Goal: Task Accomplishment & Management: Manage account settings

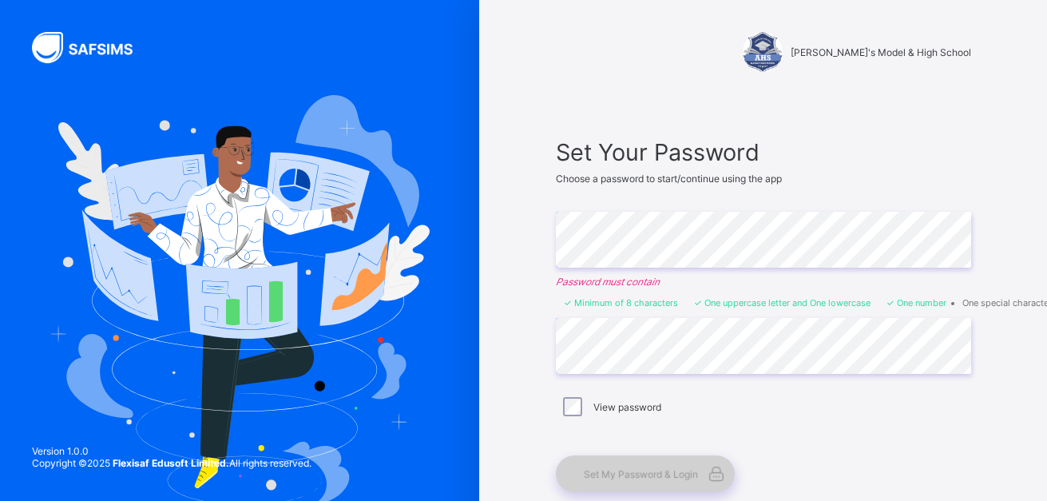
click at [634, 478] on span "Set My Password & Login" at bounding box center [641, 474] width 114 height 12
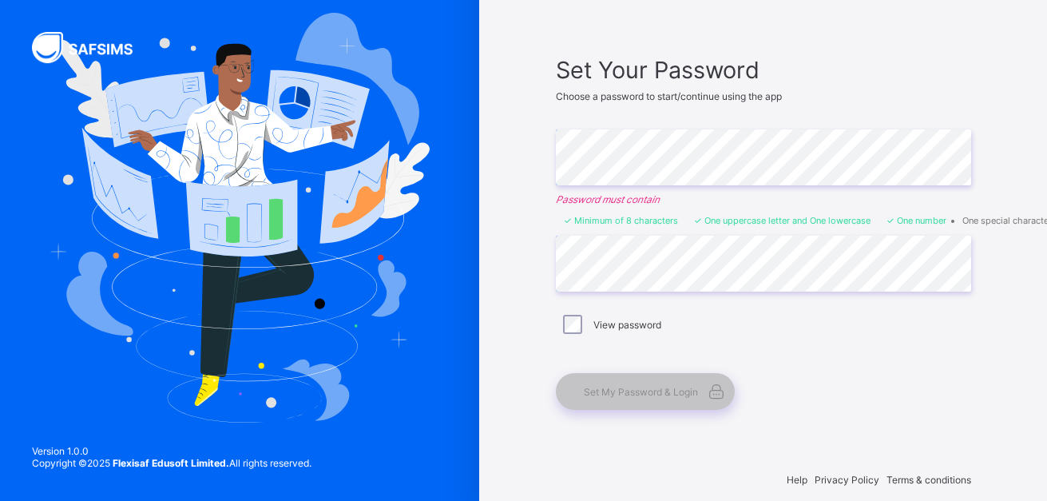
scroll to position [99, 0]
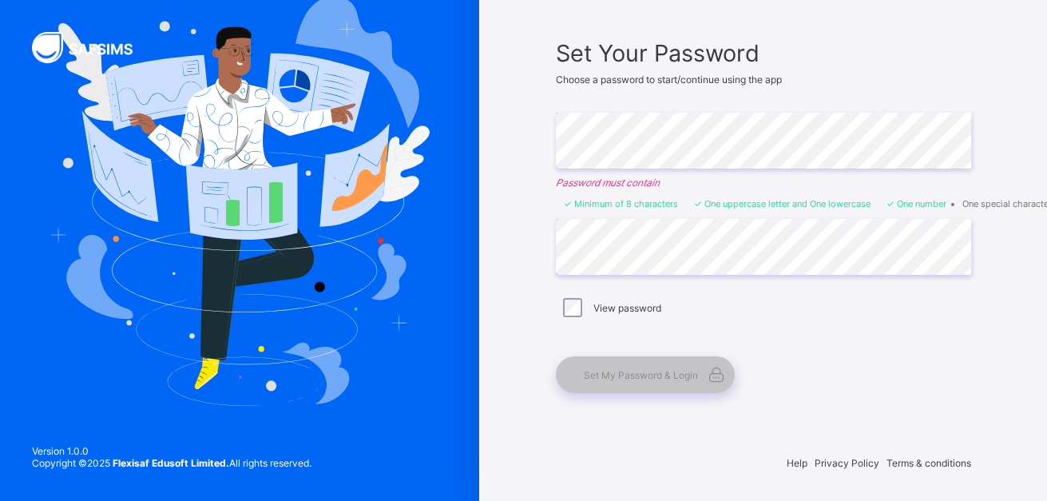
click at [845, 393] on div "Set Your Password Choose a password to start/continue using the app Enter Passw…" at bounding box center [763, 216] width 447 height 386
click at [641, 377] on span "Set My Password & Login" at bounding box center [641, 375] width 114 height 12
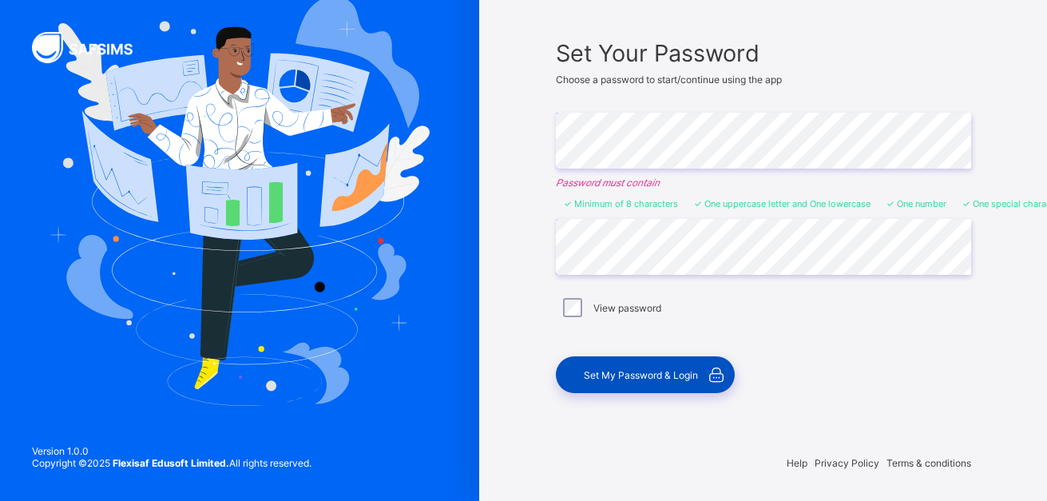
click at [689, 374] on span "Set My Password & Login" at bounding box center [641, 375] width 114 height 12
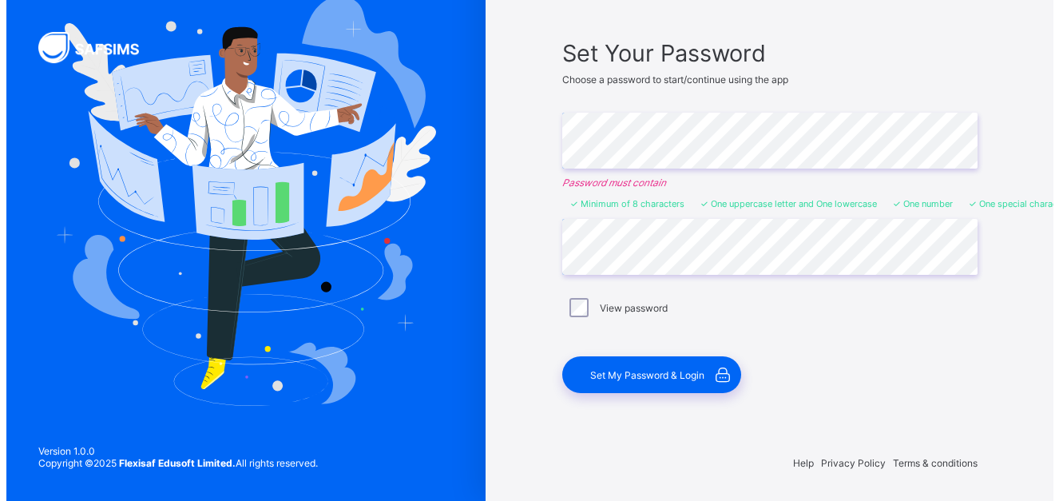
scroll to position [0, 0]
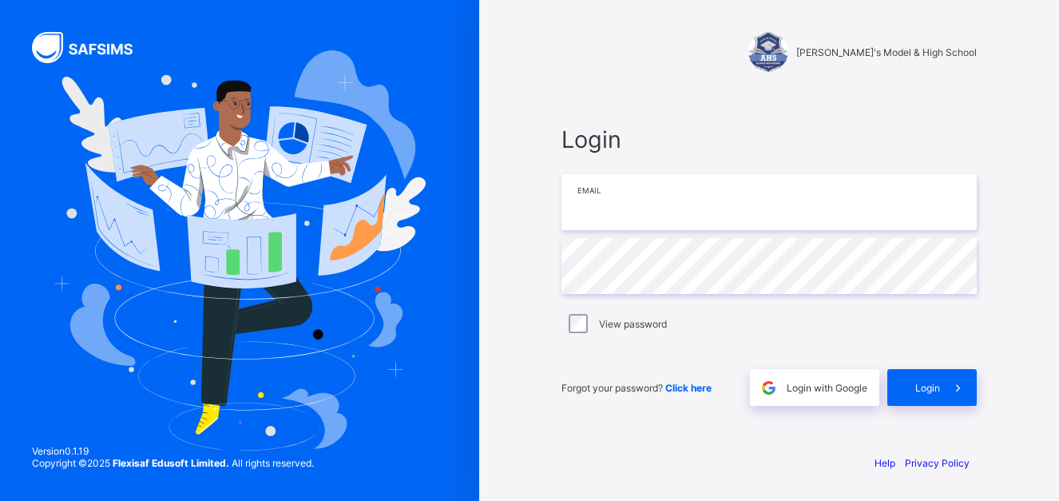
click at [672, 193] on input "email" at bounding box center [768, 202] width 415 height 56
type input "**********"
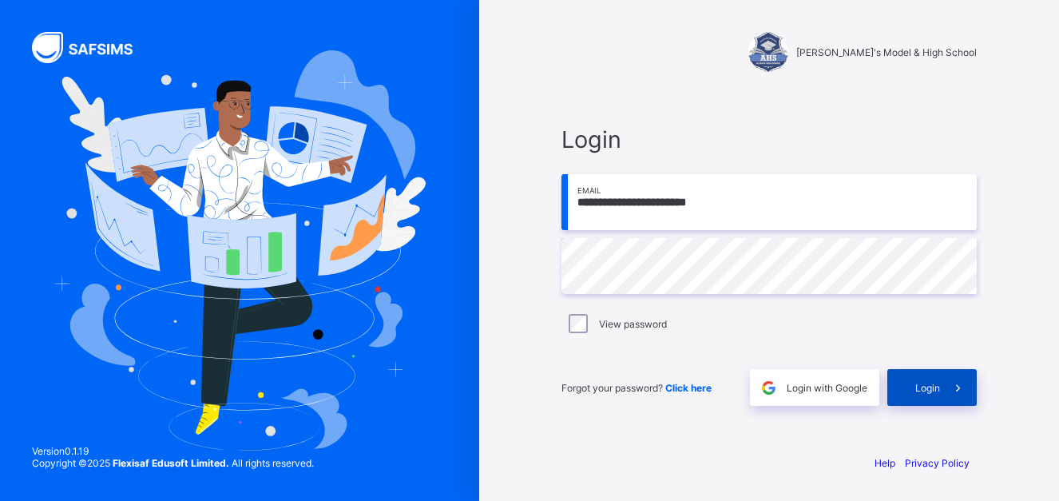
click at [930, 384] on span "Login" at bounding box center [927, 388] width 25 height 12
type input "**********"
click at [943, 386] on span at bounding box center [958, 387] width 37 height 37
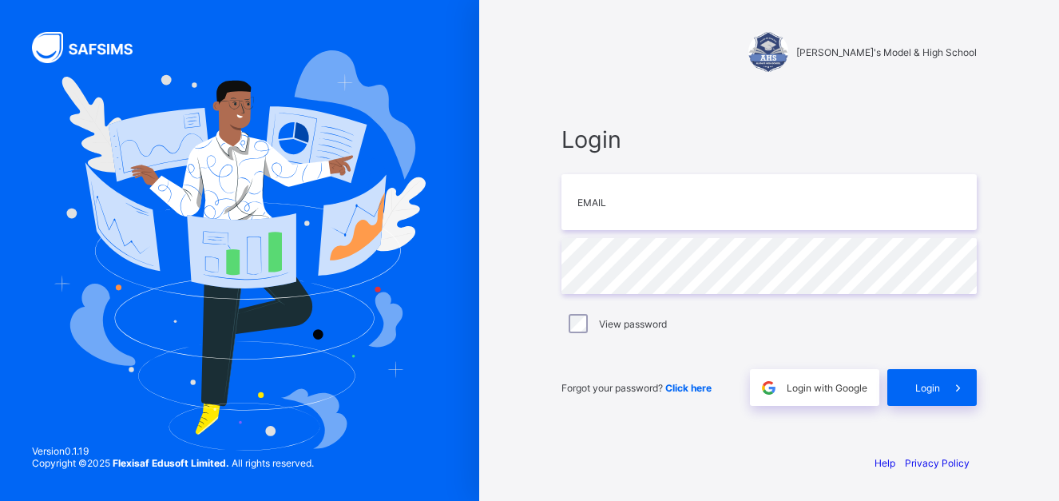
type input "*"
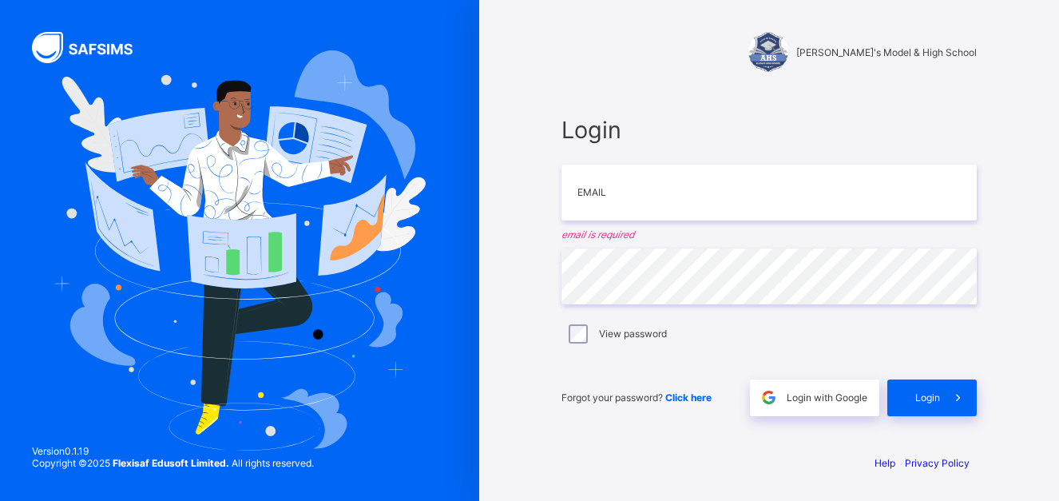
type input "*"
